Goal: Task Accomplishment & Management: Manage account settings

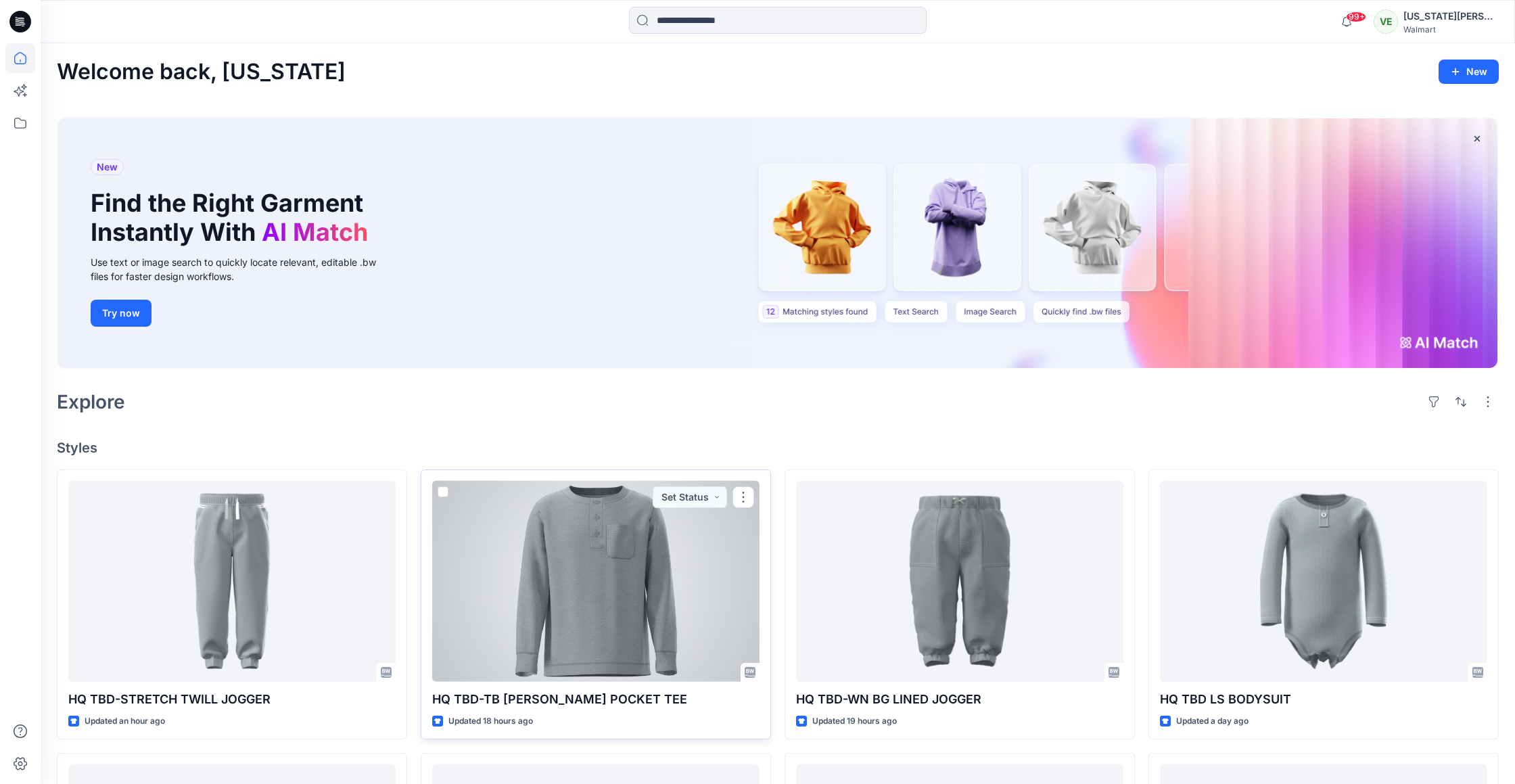
click at [669, 554] on div at bounding box center [595, 580] width 327 height 201
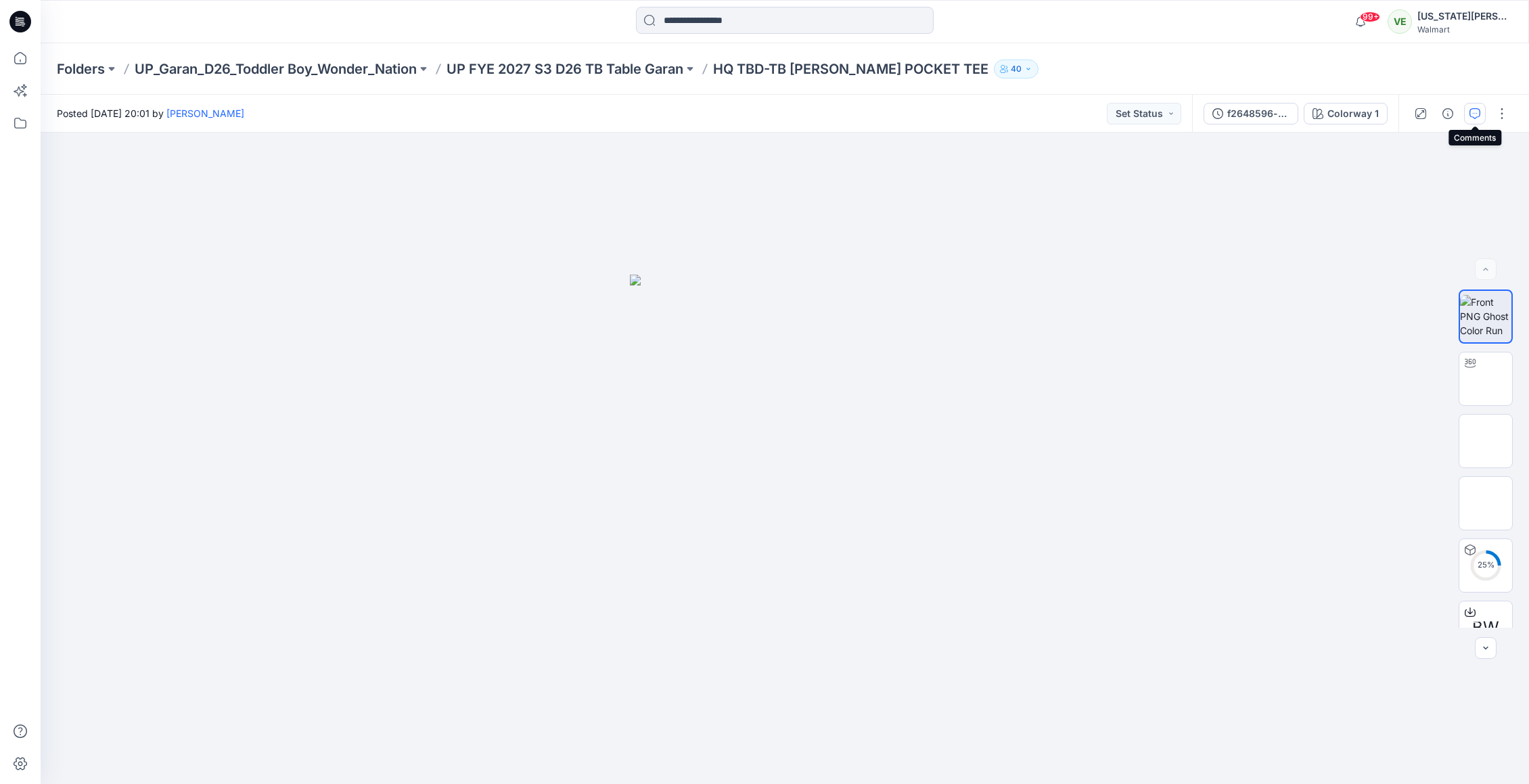
click at [1478, 112] on icon "button" at bounding box center [1475, 114] width 11 height 11
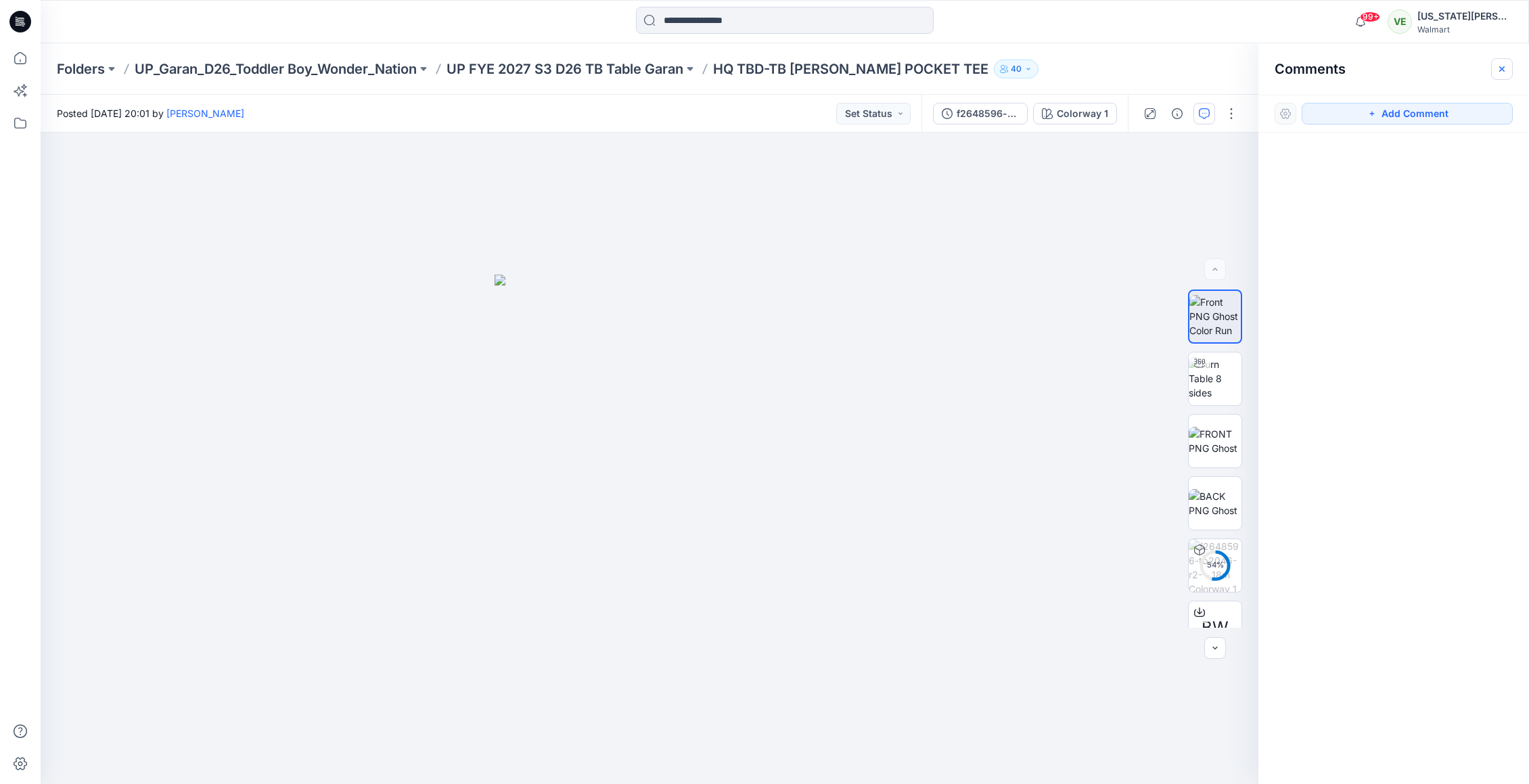
click at [1505, 68] on button "button" at bounding box center [1501, 69] width 22 height 22
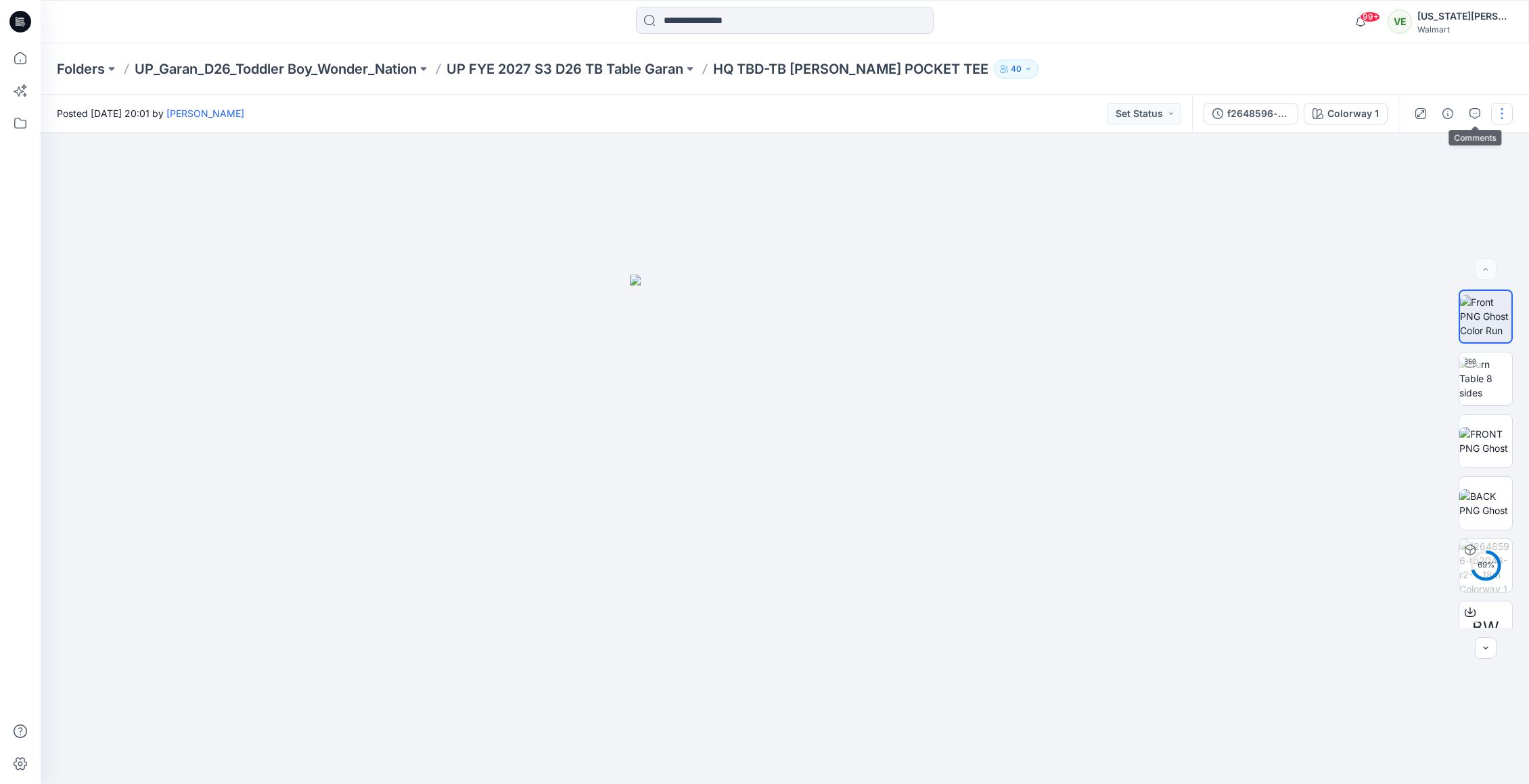
click at [1498, 121] on button "button" at bounding box center [1501, 114] width 22 height 22
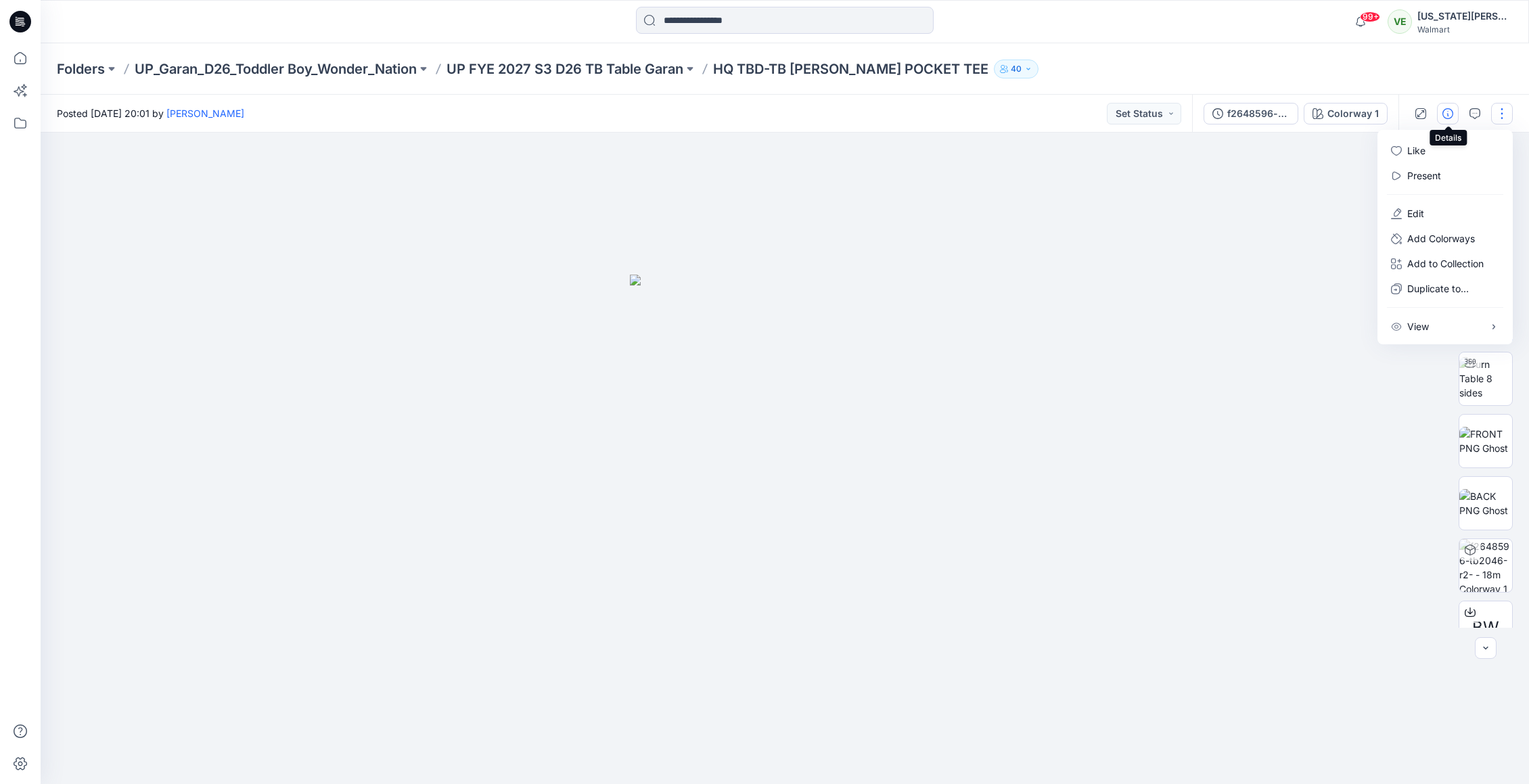
click at [1451, 110] on icon "button" at bounding box center [1447, 114] width 11 height 11
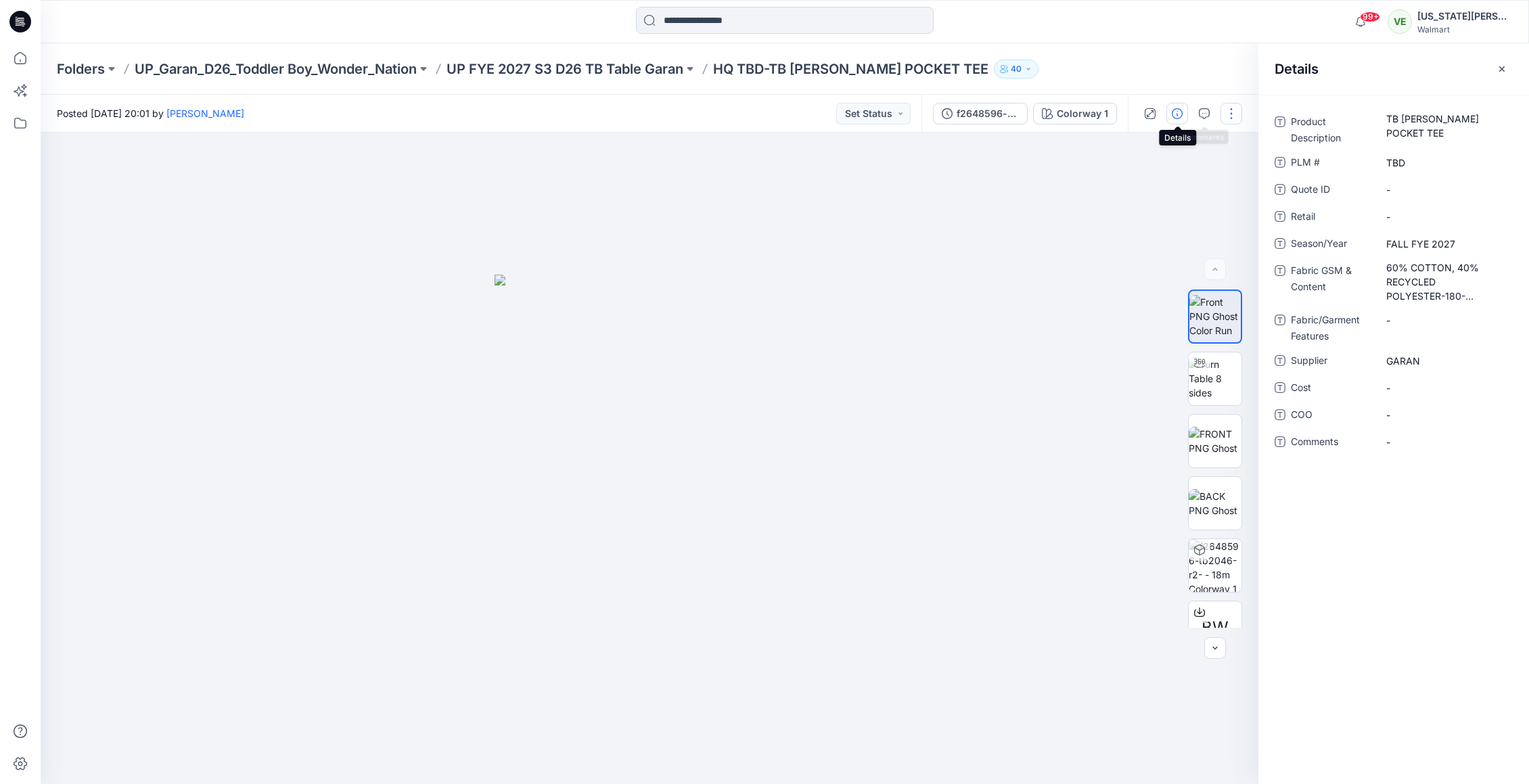
click at [1233, 105] on button "button" at bounding box center [1231, 114] width 22 height 22
click at [1138, 206] on p "Edit" at bounding box center [1145, 213] width 17 height 14
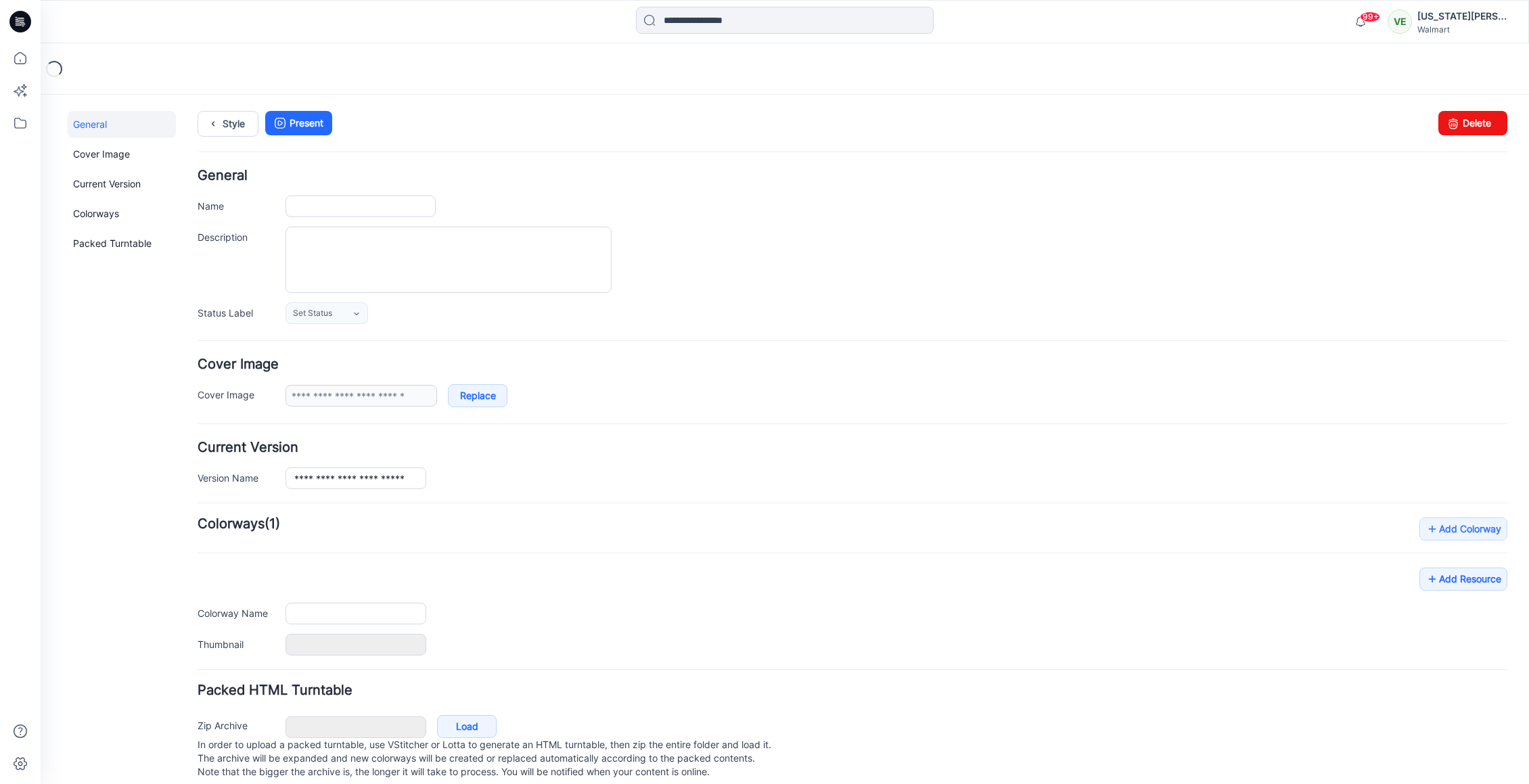
type input "**********"
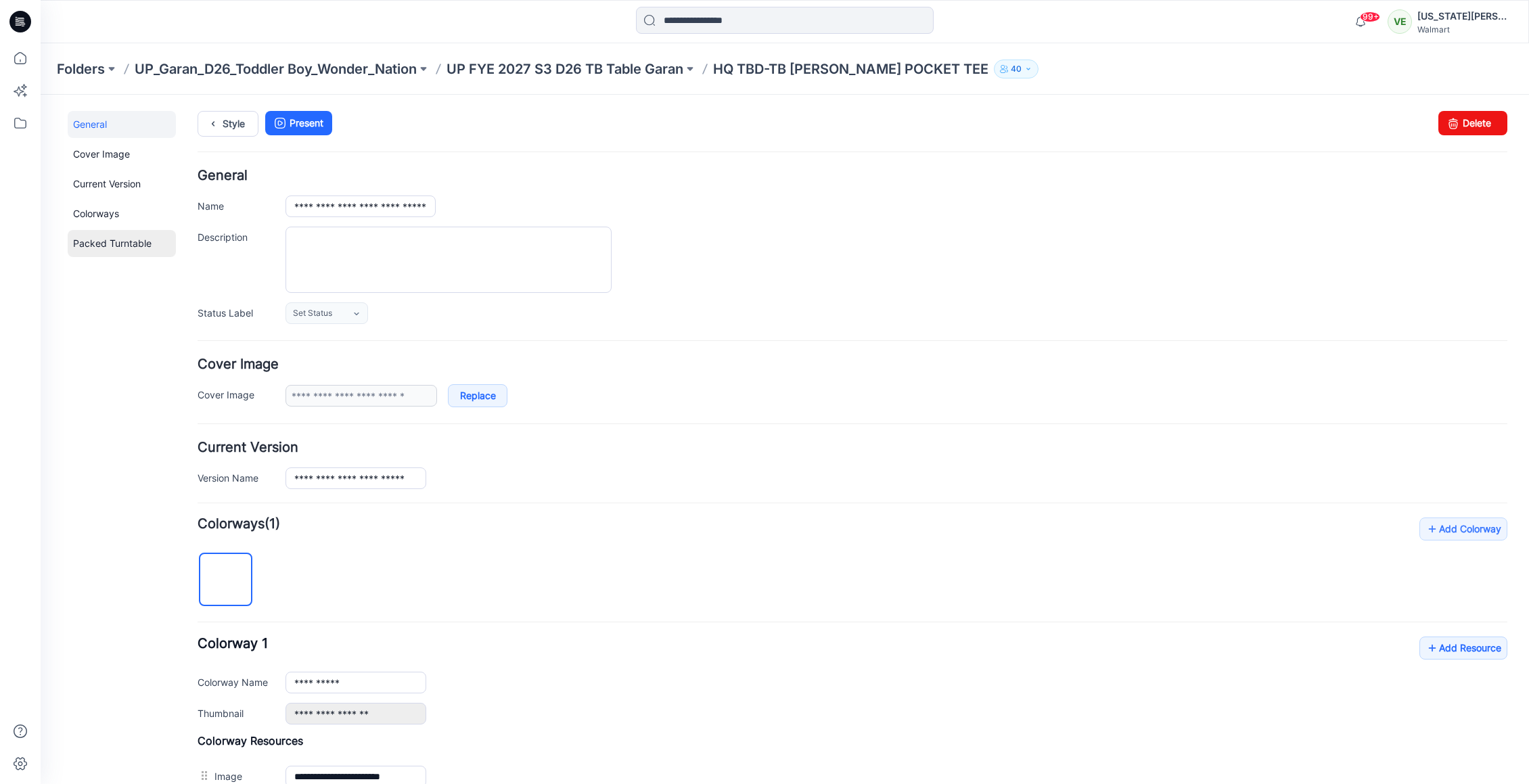
click at [99, 254] on link "Packed Turntable" at bounding box center [122, 243] width 108 height 27
click at [207, 117] on icon at bounding box center [213, 124] width 19 height 25
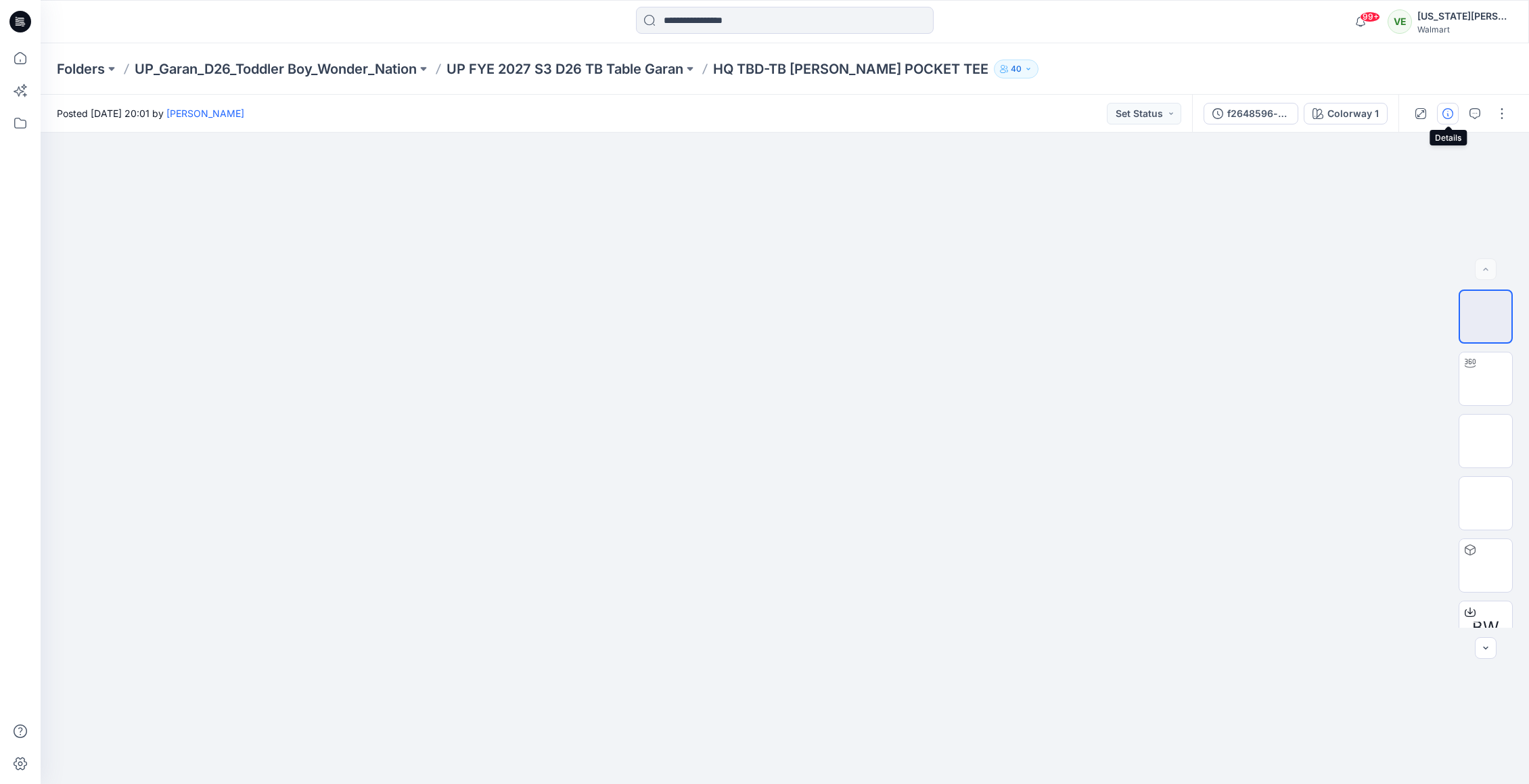
click at [1446, 112] on icon "button" at bounding box center [1447, 114] width 11 height 11
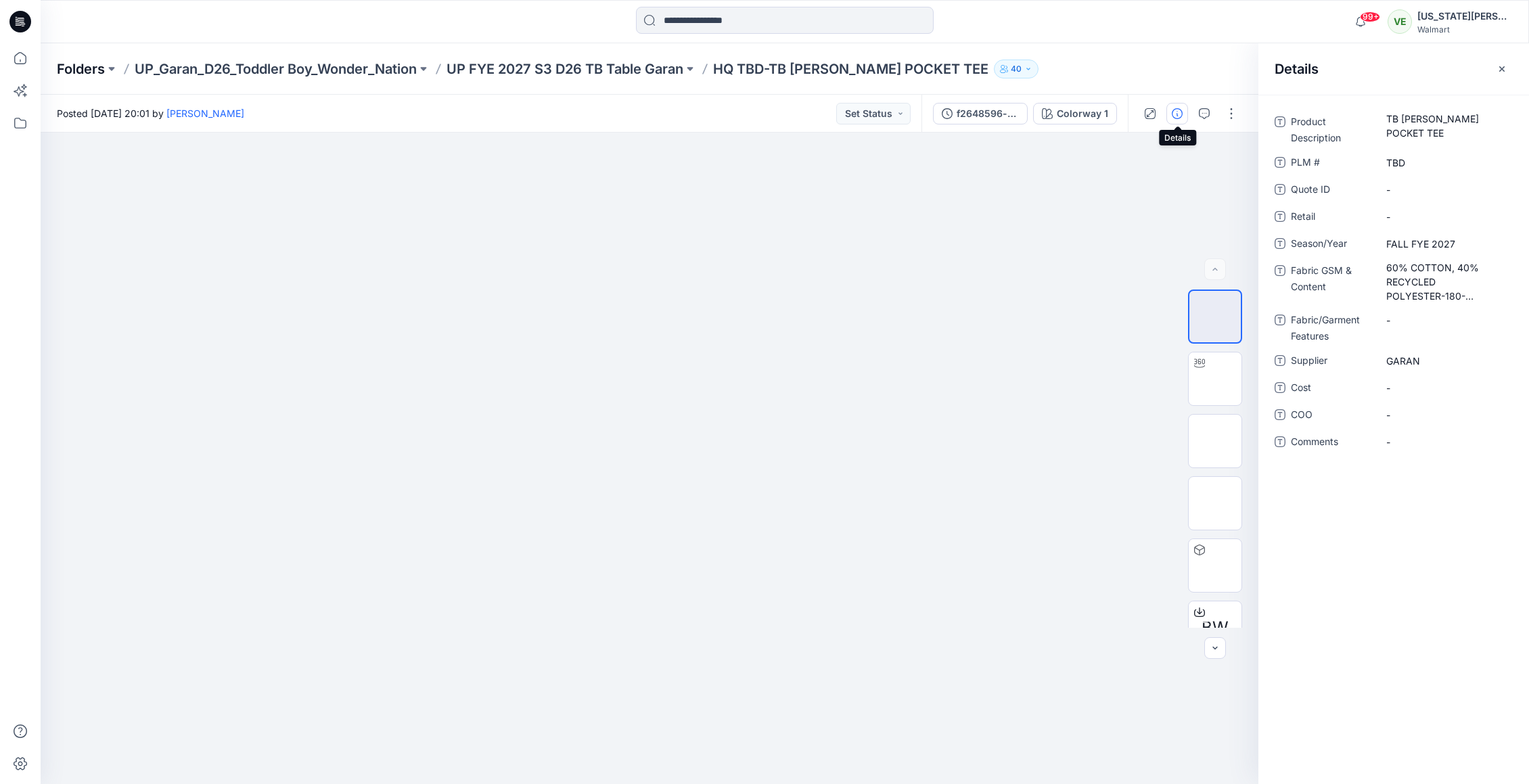
click at [97, 65] on p "Folders" at bounding box center [81, 69] width 48 height 19
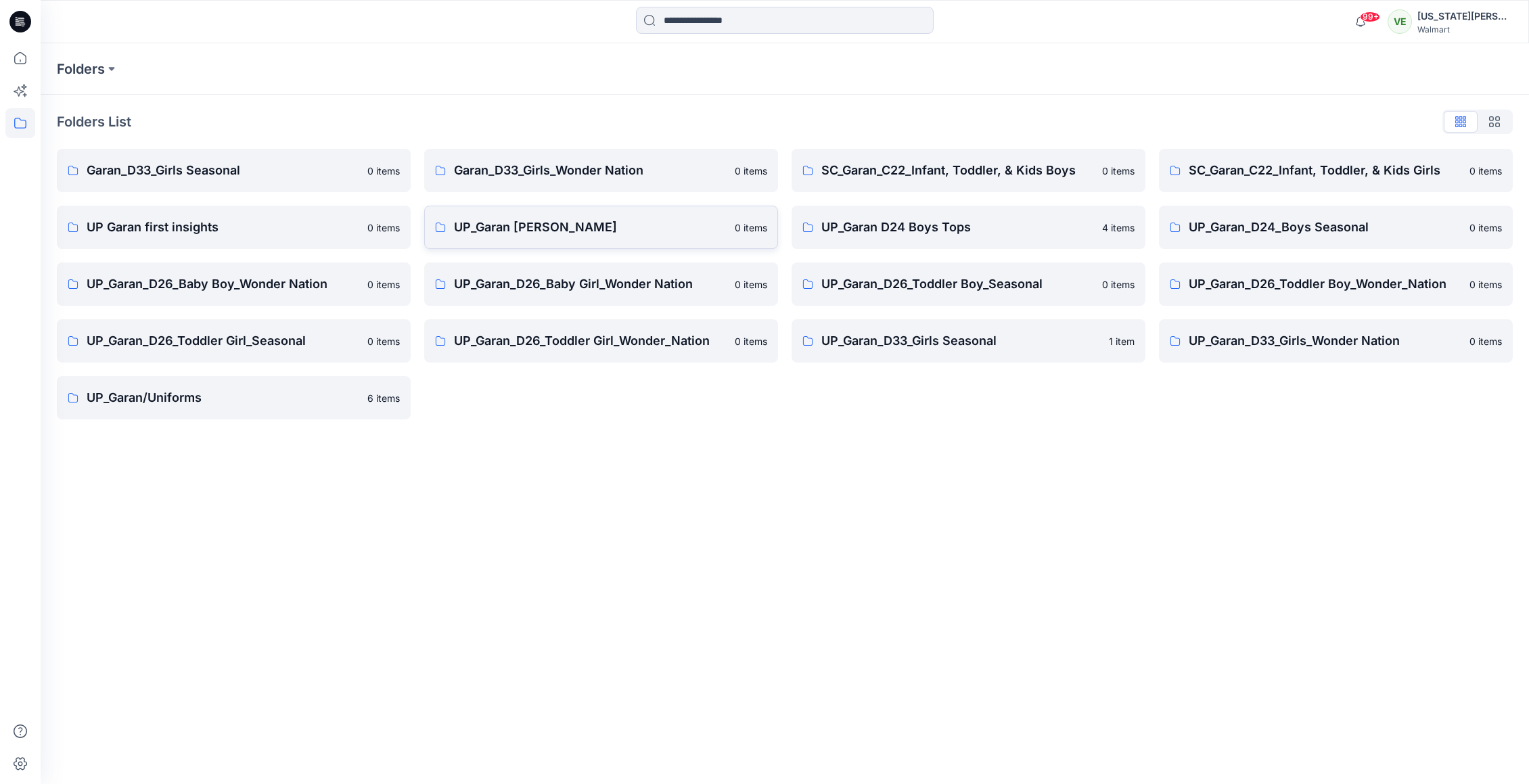
click at [656, 223] on p "UP_Garan Littles" at bounding box center [590, 226] width 272 height 19
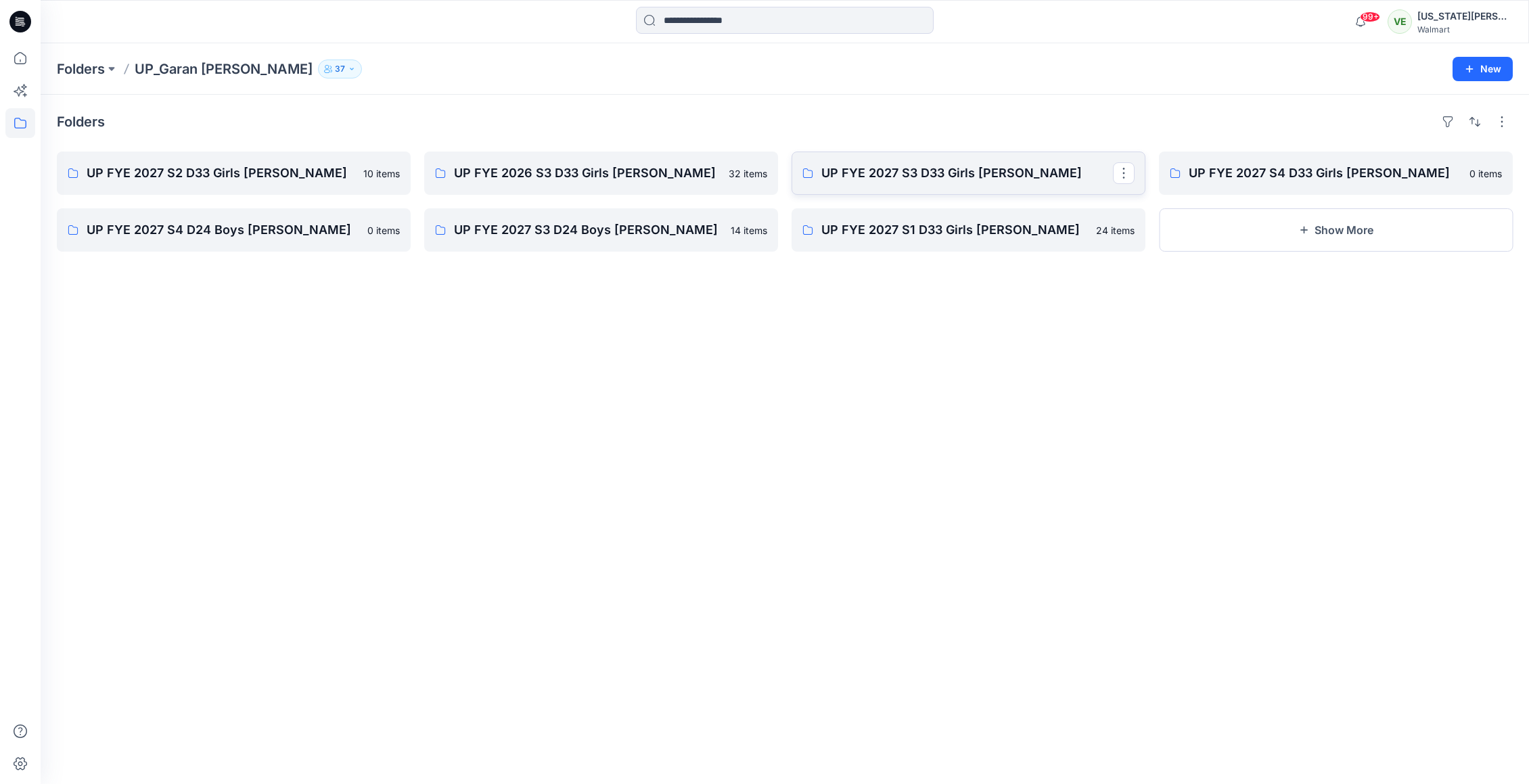
click at [1027, 182] on link "UP FYE 2027 S3 D33 Girls Littles" at bounding box center [969, 172] width 354 height 43
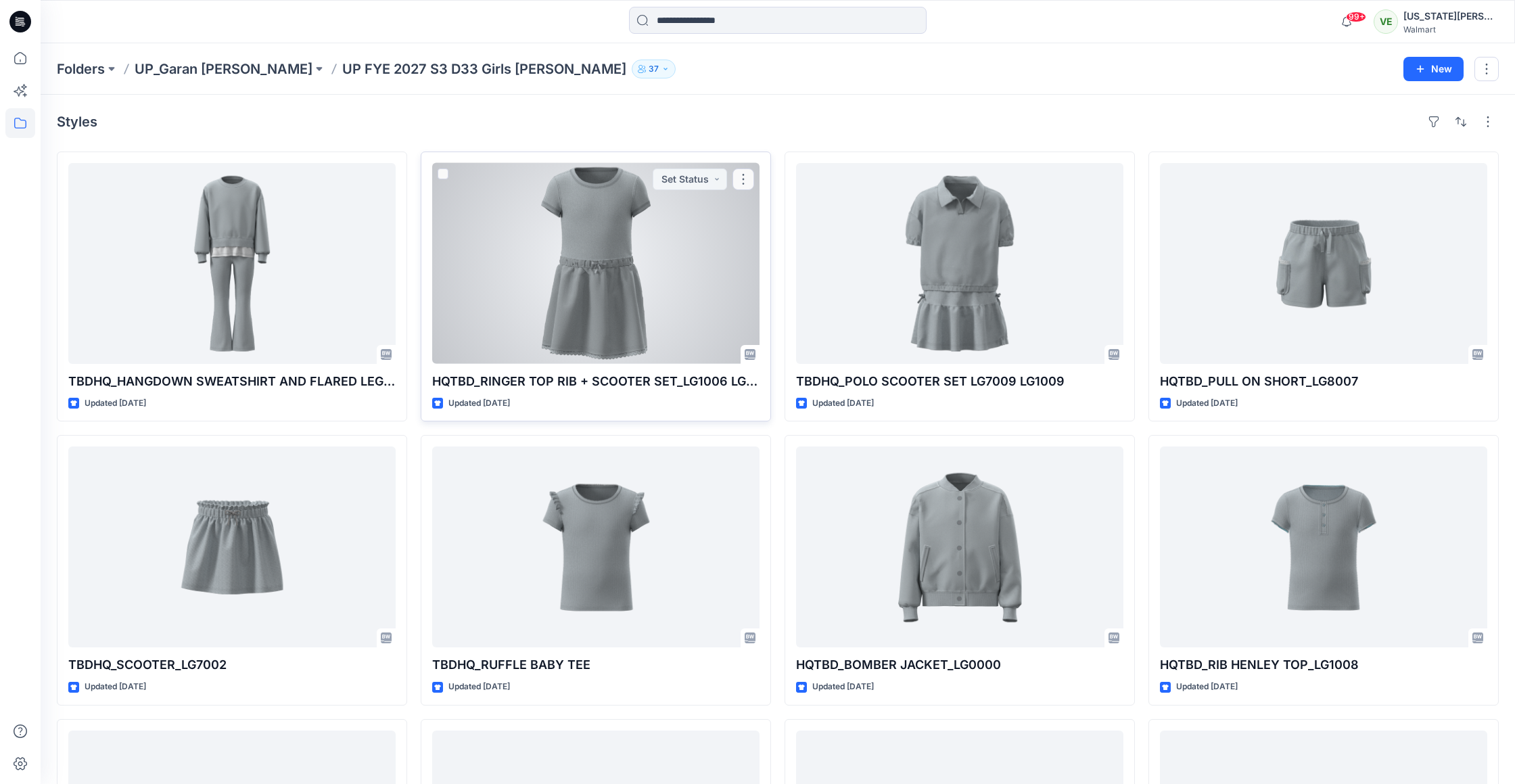
click at [550, 337] on div at bounding box center [595, 263] width 327 height 201
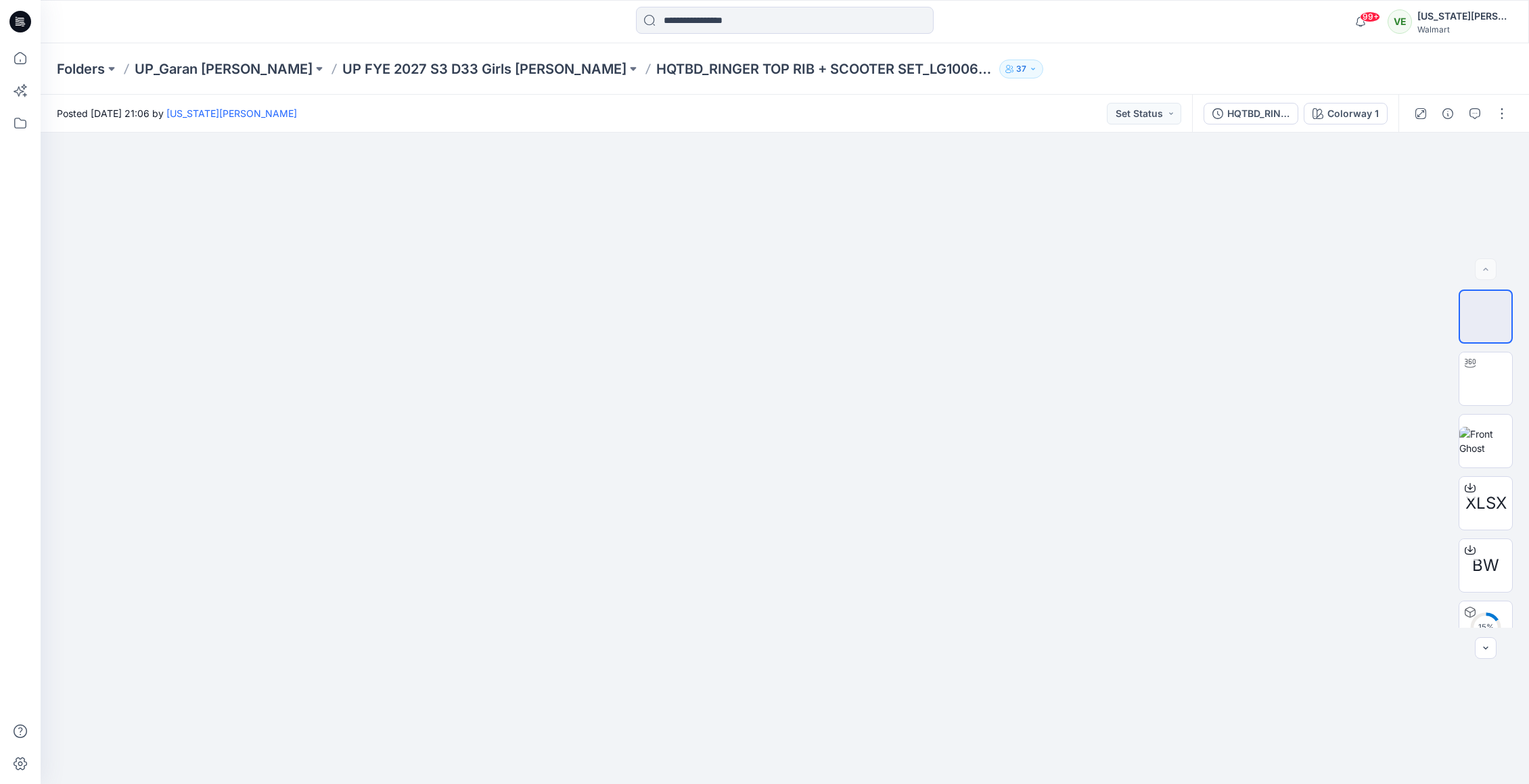
click at [1515, 110] on div at bounding box center [1460, 113] width 125 height 38
click at [1504, 110] on button "button" at bounding box center [1501, 114] width 22 height 22
click at [1449, 97] on div at bounding box center [1460, 113] width 125 height 38
click at [1449, 114] on icon "button" at bounding box center [1447, 114] width 11 height 11
